Goal: Task Accomplishment & Management: Use online tool/utility

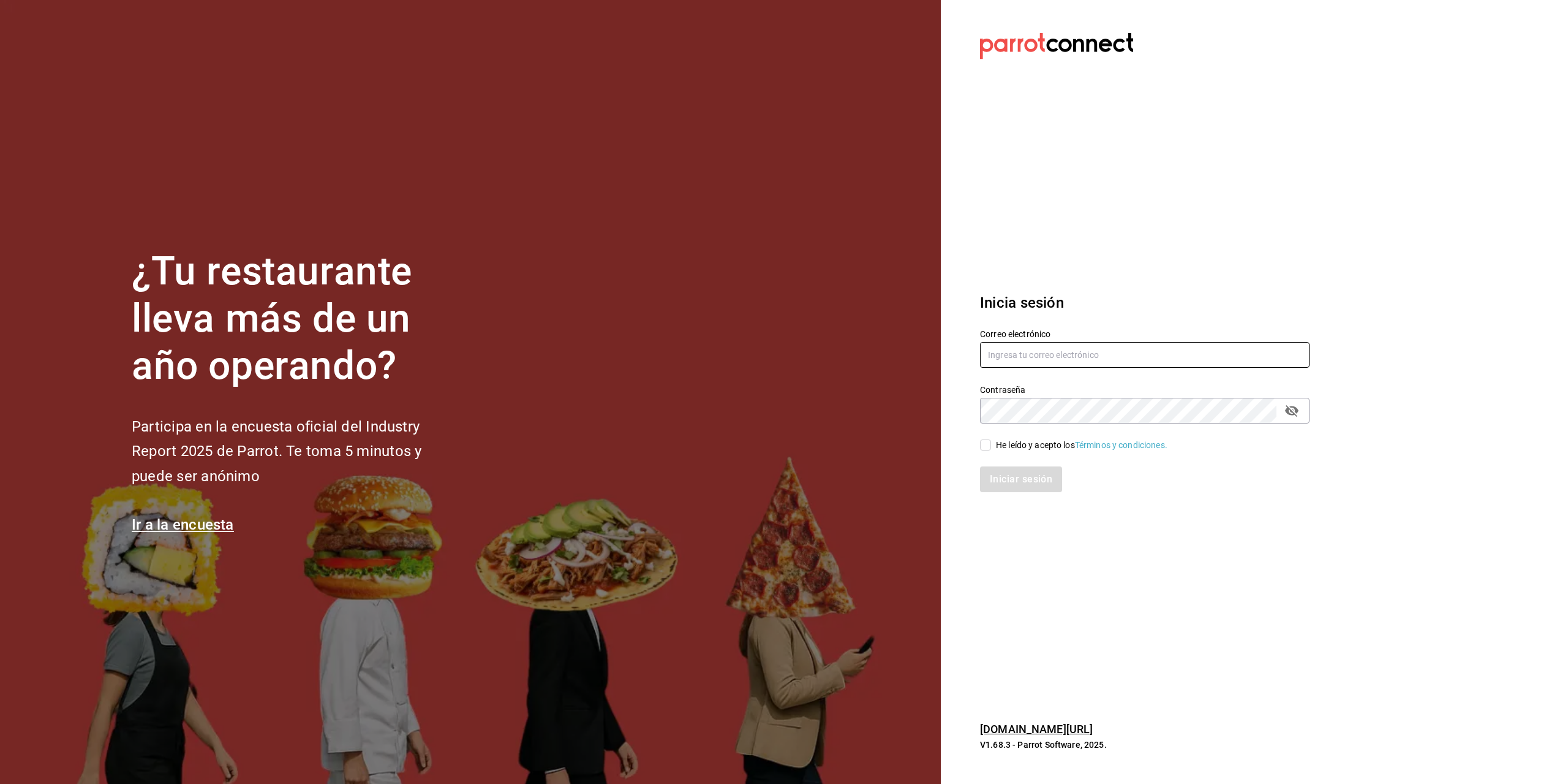
click at [1012, 354] on input "text" at bounding box center [1144, 355] width 329 height 26
type input "[PERSON_NAME][EMAIL_ADDRESS][PERSON_NAME][DOMAIN_NAME]"
click at [1006, 447] on div "He leído y acepto los Términos y condiciones." at bounding box center [1081, 445] width 172 height 13
click at [991, 447] on input "He leído y acepto los Términos y condiciones." at bounding box center [985, 445] width 11 height 11
click at [1006, 447] on div "He leído y acepto los Términos y condiciones." at bounding box center [1081, 445] width 172 height 13
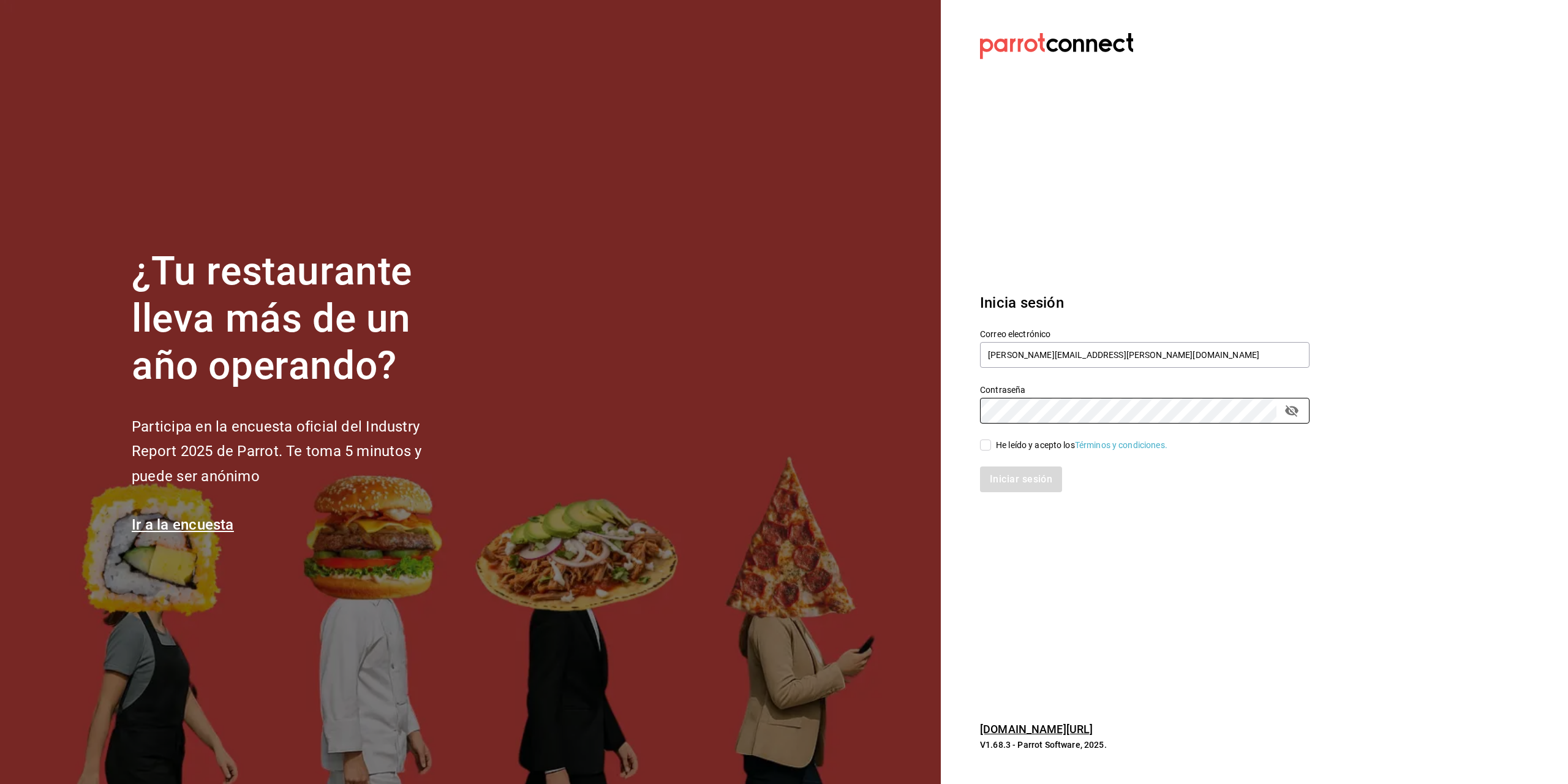
click at [991, 447] on input "He leído y acepto los Términos y condiciones." at bounding box center [985, 445] width 11 height 11
click at [1016, 458] on div "Iniciar sesión" at bounding box center [1137, 471] width 344 height 40
click at [1009, 448] on div "He leído y acepto los Términos y condiciones." at bounding box center [1081, 445] width 172 height 13
click at [991, 448] on input "He leído y acepto los Términos y condiciones." at bounding box center [985, 445] width 11 height 11
checkbox input "true"
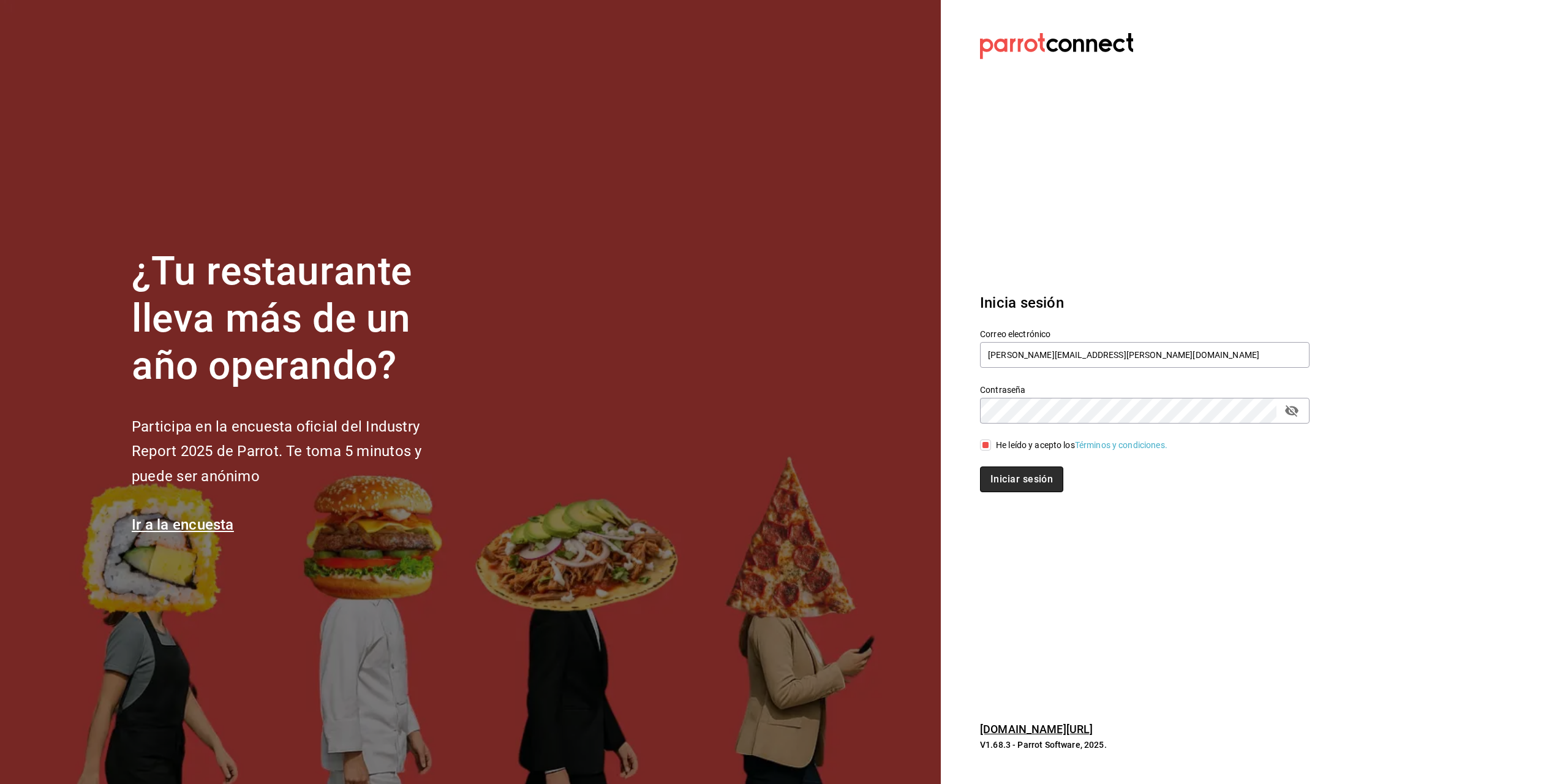
click at [1015, 484] on button "Iniciar sesión" at bounding box center [1021, 479] width 83 height 26
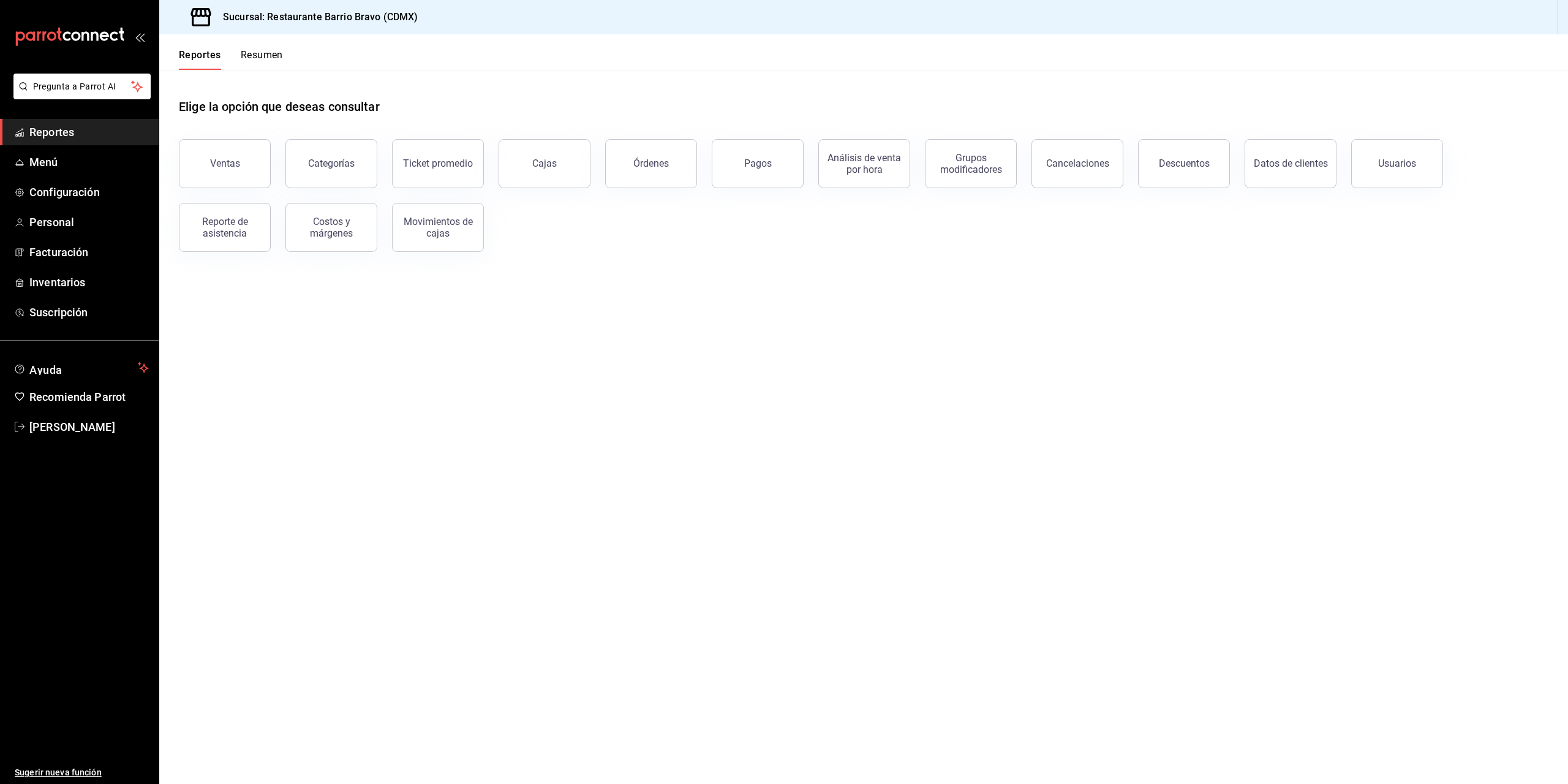
click at [280, 45] on div "Reportes Resumen" at bounding box center [221, 52] width 124 height 36
click at [267, 57] on button "Resumen" at bounding box center [261, 59] width 42 height 21
click at [251, 54] on button "Resumen" at bounding box center [261, 59] width 42 height 21
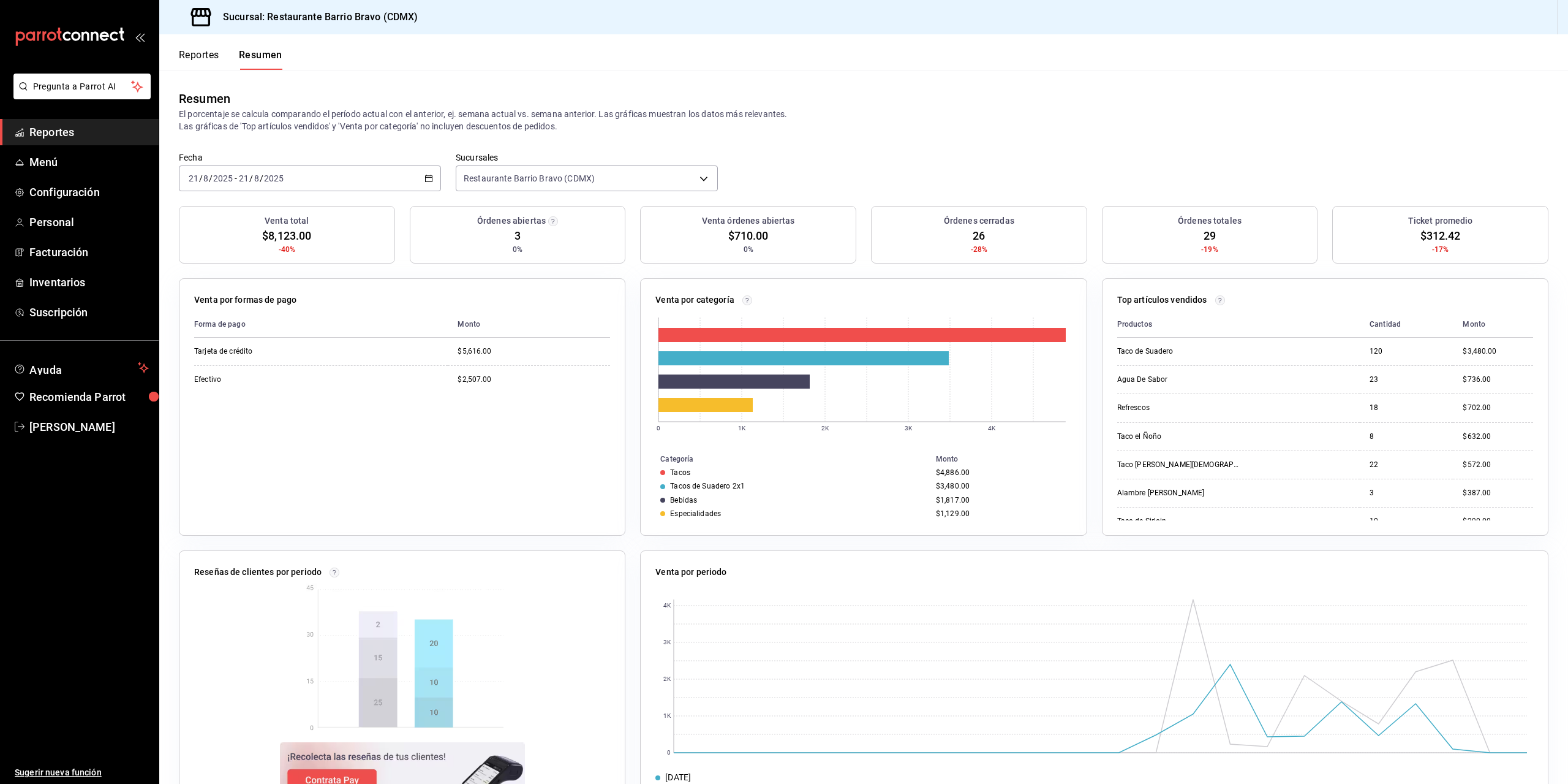
drag, startPoint x: 66, startPoint y: 24, endPoint x: 66, endPoint y: 32, distance: 8.0
click at [66, 24] on div "mailbox folders" at bounding box center [79, 37] width 159 height 73
click at [66, 32] on icon "mailbox folders" at bounding box center [66, 36] width 8 height 9
